Goal: Task Accomplishment & Management: Manage account settings

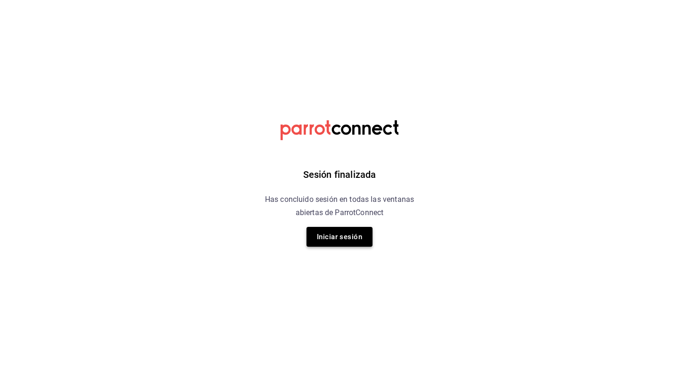
click at [325, 238] on button "Iniciar sesión" at bounding box center [340, 237] width 66 height 20
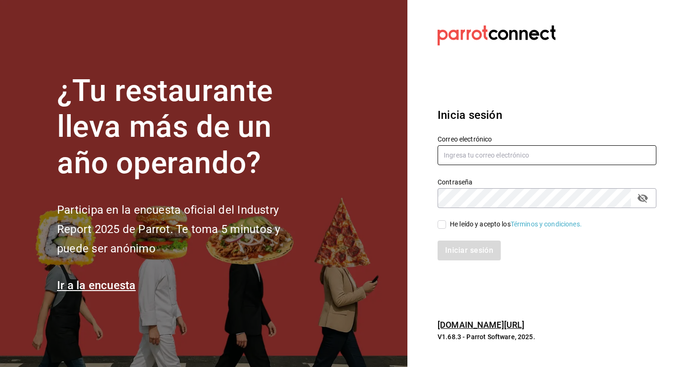
type input "camaronloco@neza.com"
click at [446, 226] on input "He leído y acepto los Términos y condiciones." at bounding box center [442, 224] width 8 height 8
checkbox input "true"
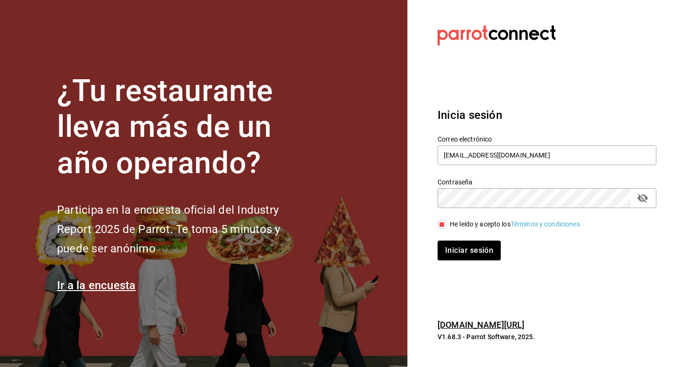
click at [456, 263] on div "Inicia sesión Correo electrónico camaronloco@neza.com Contraseña Contraseña He …" at bounding box center [547, 183] width 219 height 177
click at [456, 241] on button "Iniciar sesión" at bounding box center [470, 251] width 64 height 20
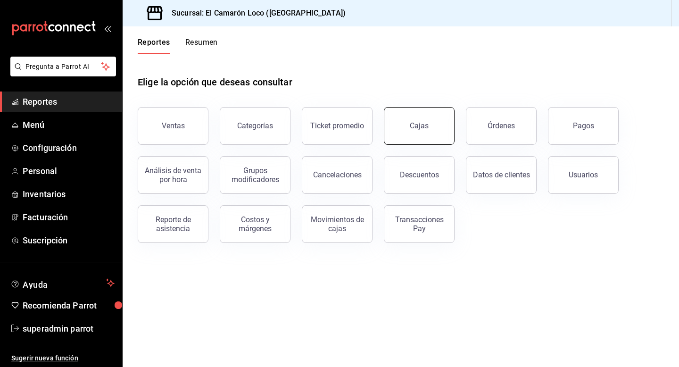
click at [414, 122] on div "Cajas" at bounding box center [419, 125] width 19 height 9
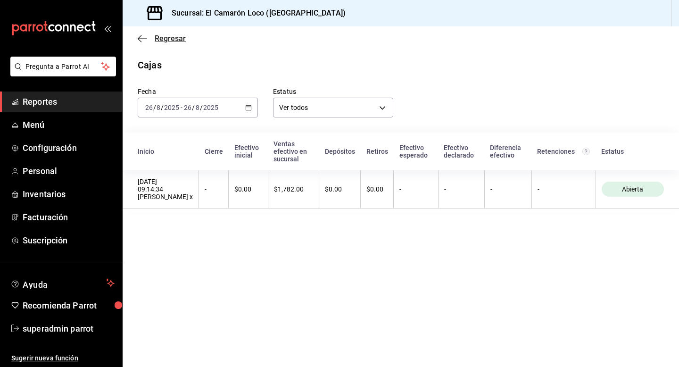
click at [146, 39] on icon "button" at bounding box center [142, 38] width 9 height 8
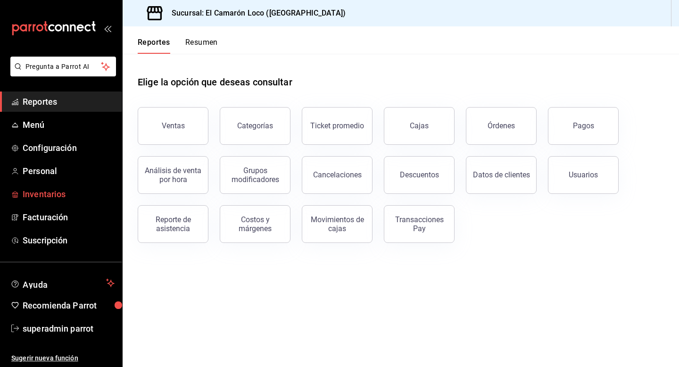
click at [65, 194] on span "Inventarios" at bounding box center [69, 194] width 92 height 13
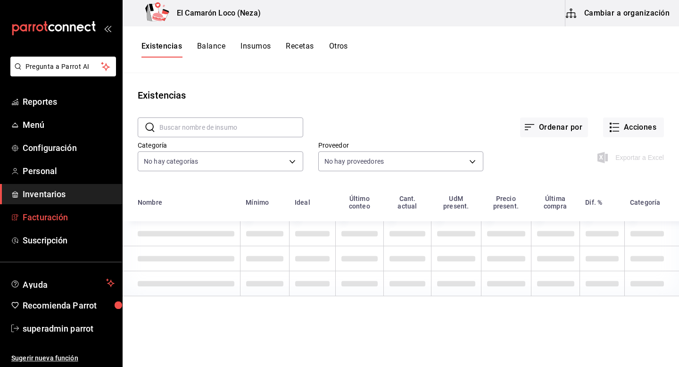
click at [68, 215] on span "Facturación" at bounding box center [69, 217] width 92 height 13
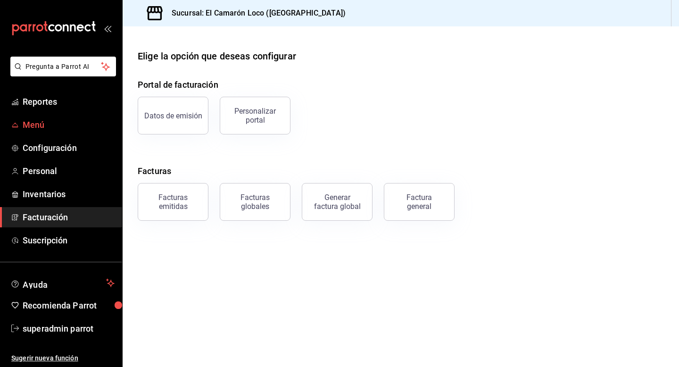
click at [67, 124] on span "Menú" at bounding box center [69, 124] width 92 height 13
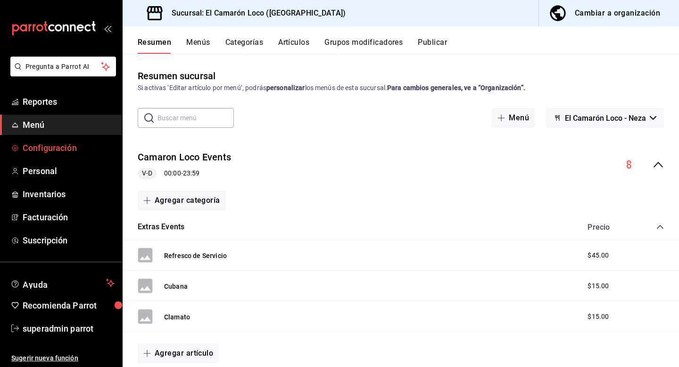
click at [75, 149] on span "Configuración" at bounding box center [69, 148] width 92 height 13
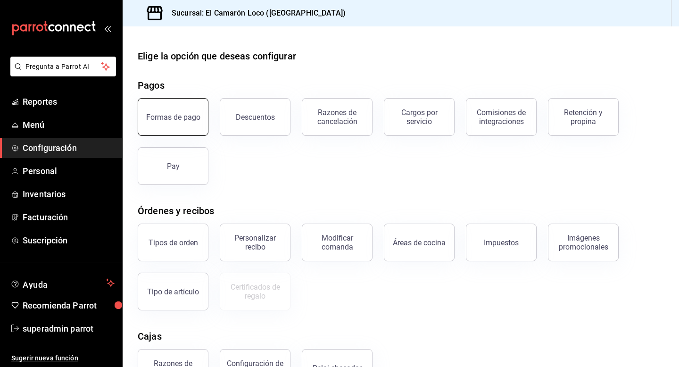
click at [186, 106] on button "Formas de pago" at bounding box center [173, 117] width 71 height 38
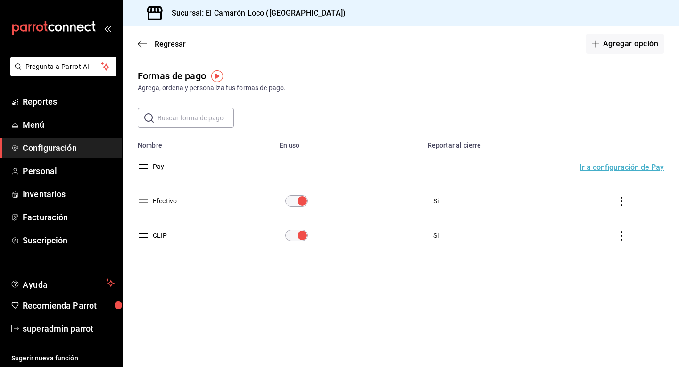
click at [652, 59] on div "Regresar Agregar opción" at bounding box center [401, 43] width 557 height 35
click at [647, 52] on button "Agregar opción" at bounding box center [625, 44] width 78 height 20
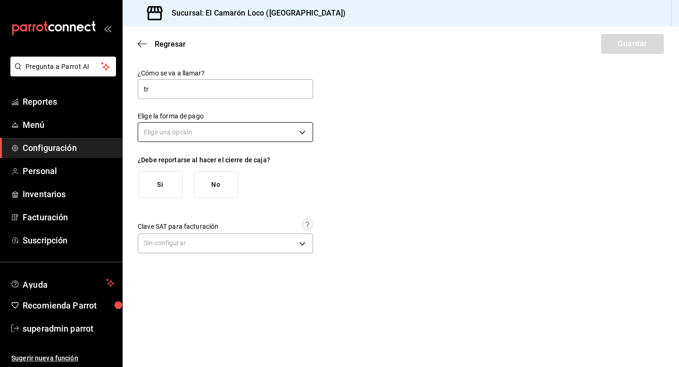
type input "t"
type input "Transferencia"
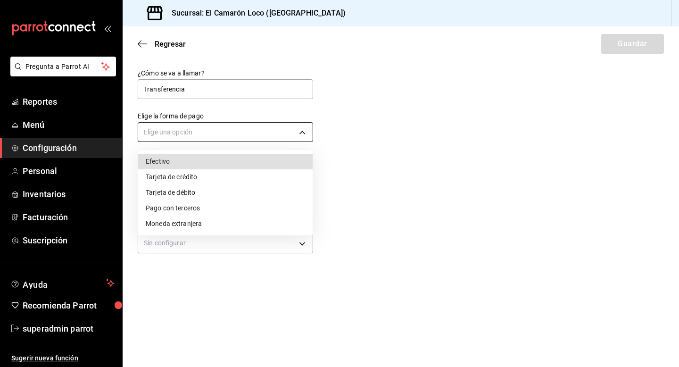
click at [207, 135] on body "Pregunta a Parrot AI Reportes Menú Configuración Personal Inventarios Facturaci…" at bounding box center [339, 183] width 679 height 367
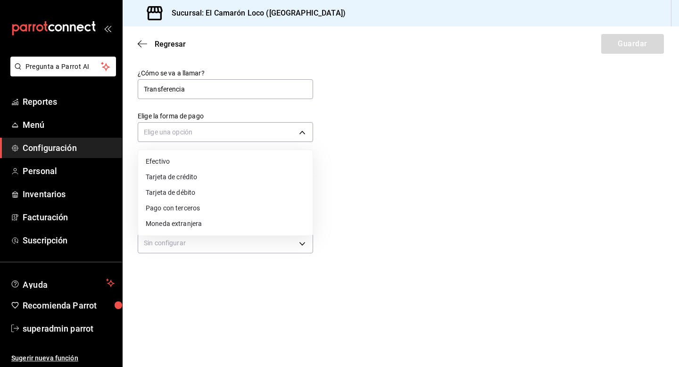
click at [211, 212] on li "Pago con terceros" at bounding box center [225, 209] width 175 height 16
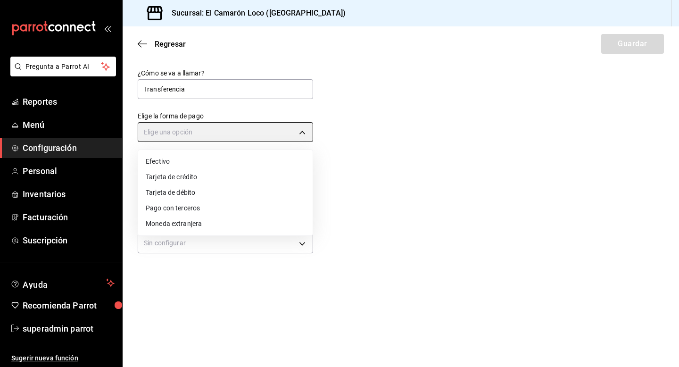
type input "THIRD_PARTY"
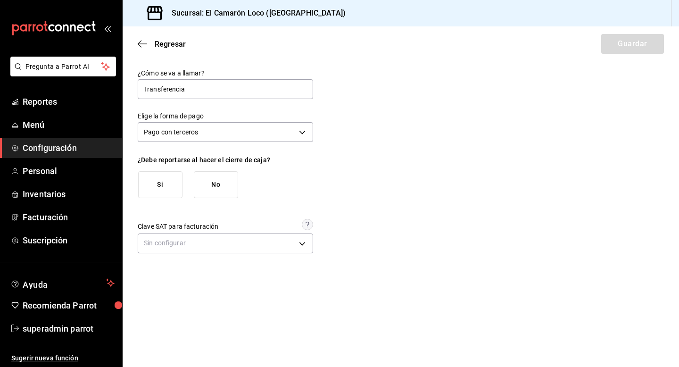
click at [153, 196] on button "Si" at bounding box center [160, 184] width 44 height 27
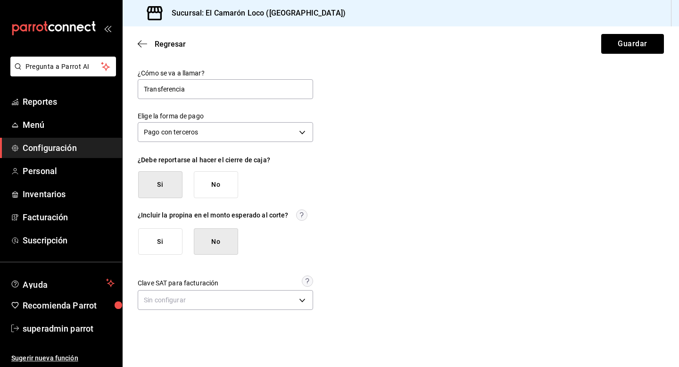
click at [164, 248] on button "Si" at bounding box center [160, 241] width 44 height 27
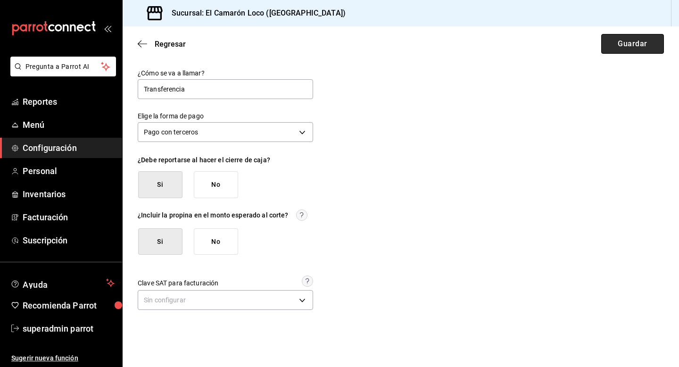
click at [622, 46] on button "Guardar" at bounding box center [633, 44] width 63 height 20
